Goal: Communication & Community: Share content

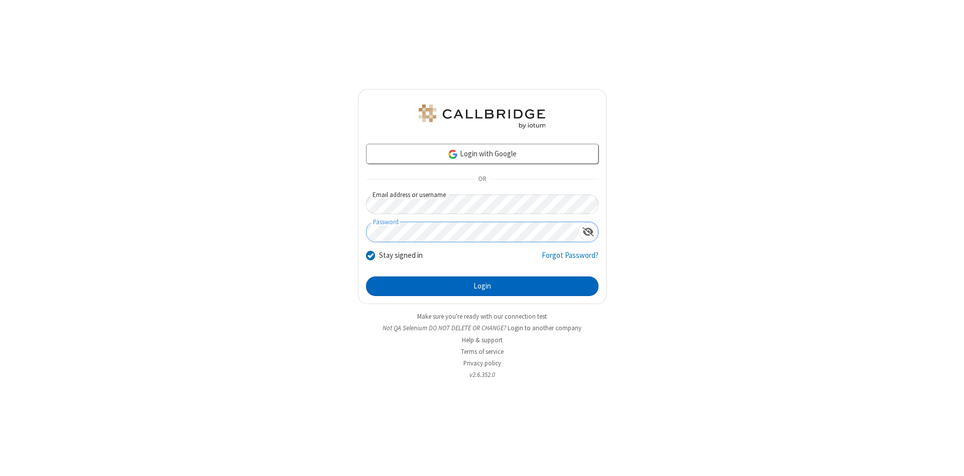
click at [482, 286] on button "Login" at bounding box center [482, 286] width 233 height 20
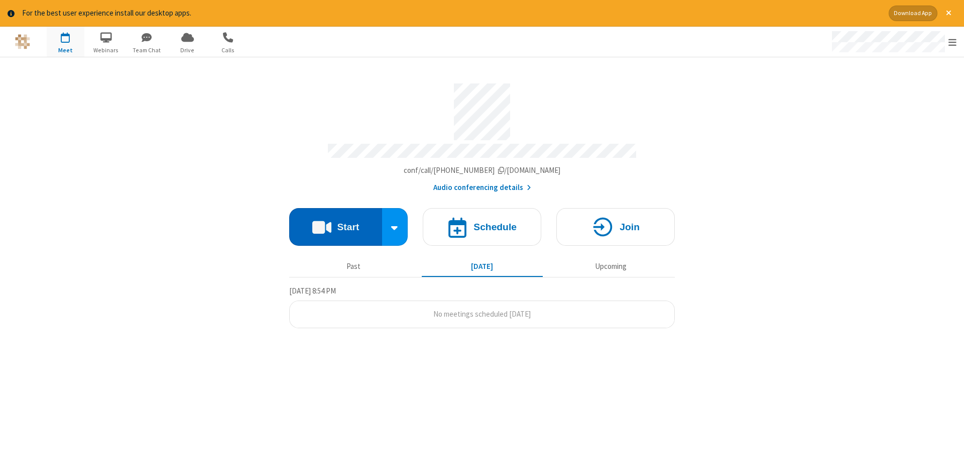
click at [335, 223] on button "Start" at bounding box center [335, 227] width 93 height 38
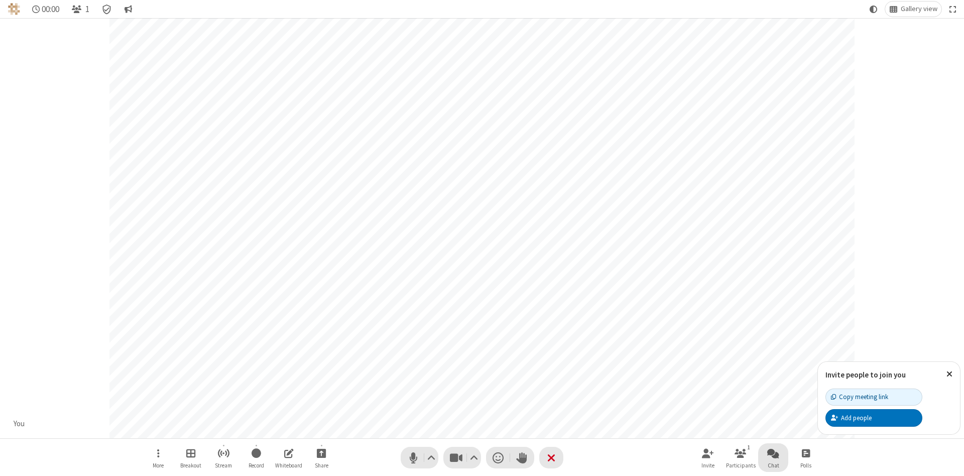
click at [773, 452] on span "Open chat" at bounding box center [773, 452] width 12 height 13
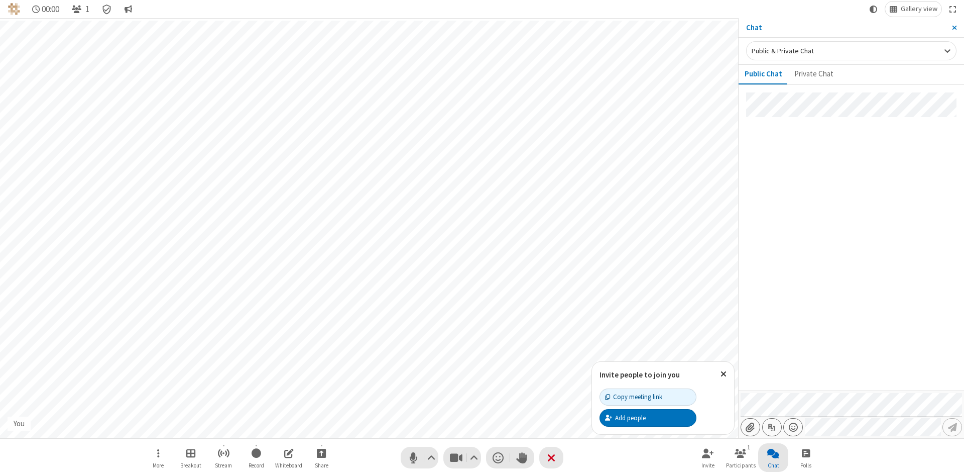
type input "C:\fakepath\doc_test.docx"
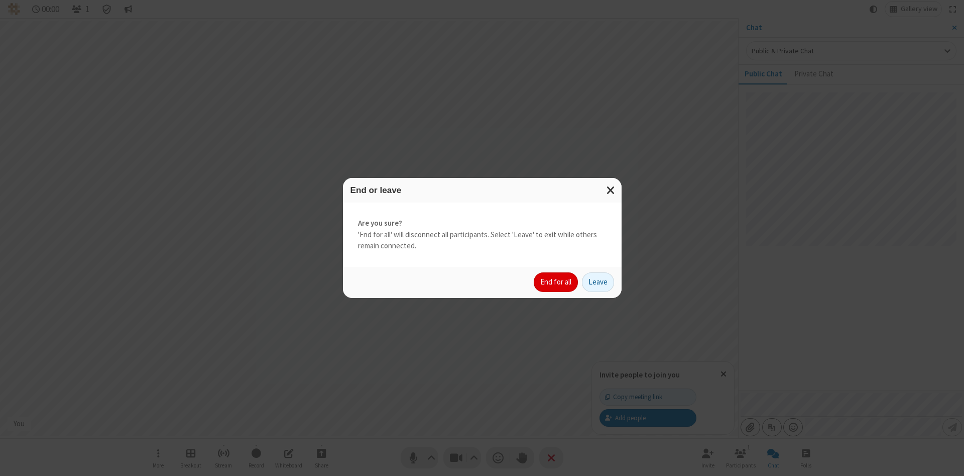
click at [556, 282] on button "End for all" at bounding box center [556, 282] width 44 height 20
